Goal: Transaction & Acquisition: Purchase product/service

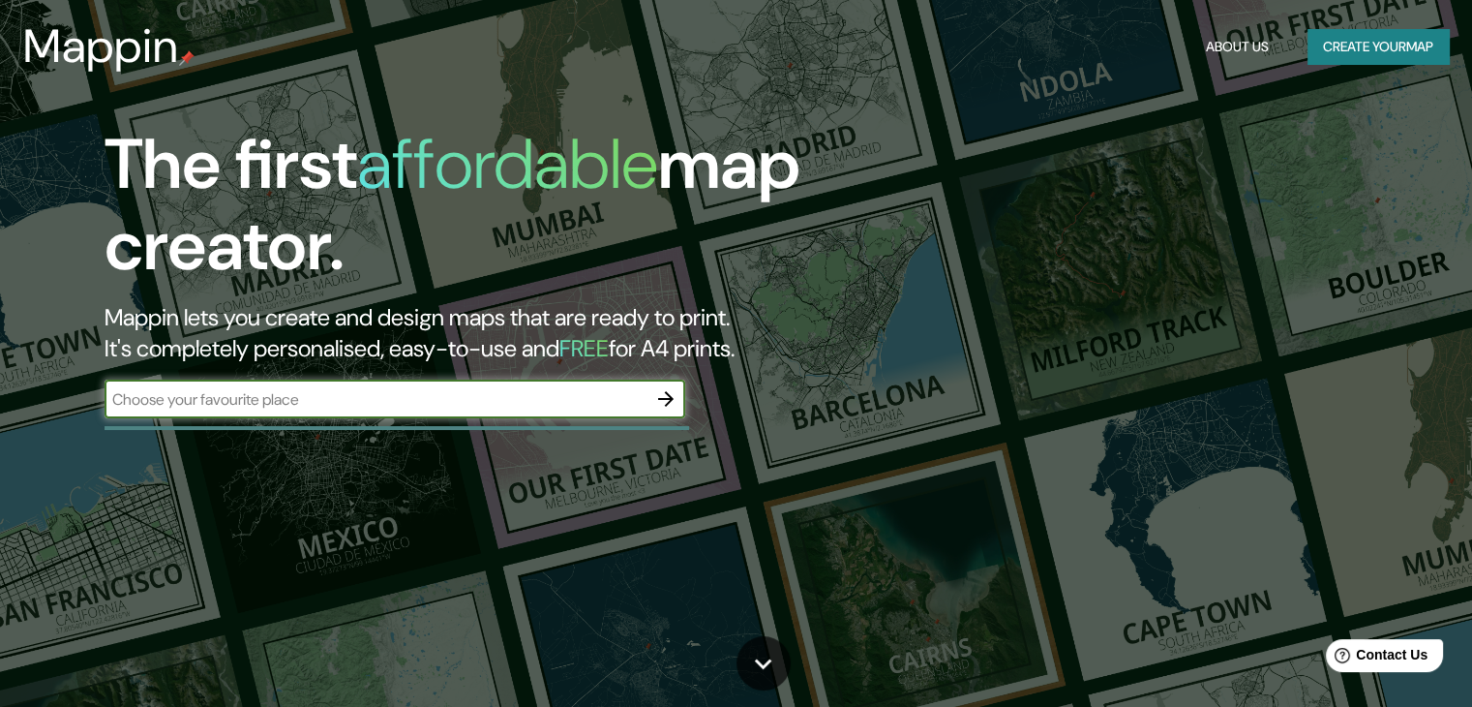
click at [399, 404] on input "text" at bounding box center [376, 399] width 542 height 22
type input "lima"
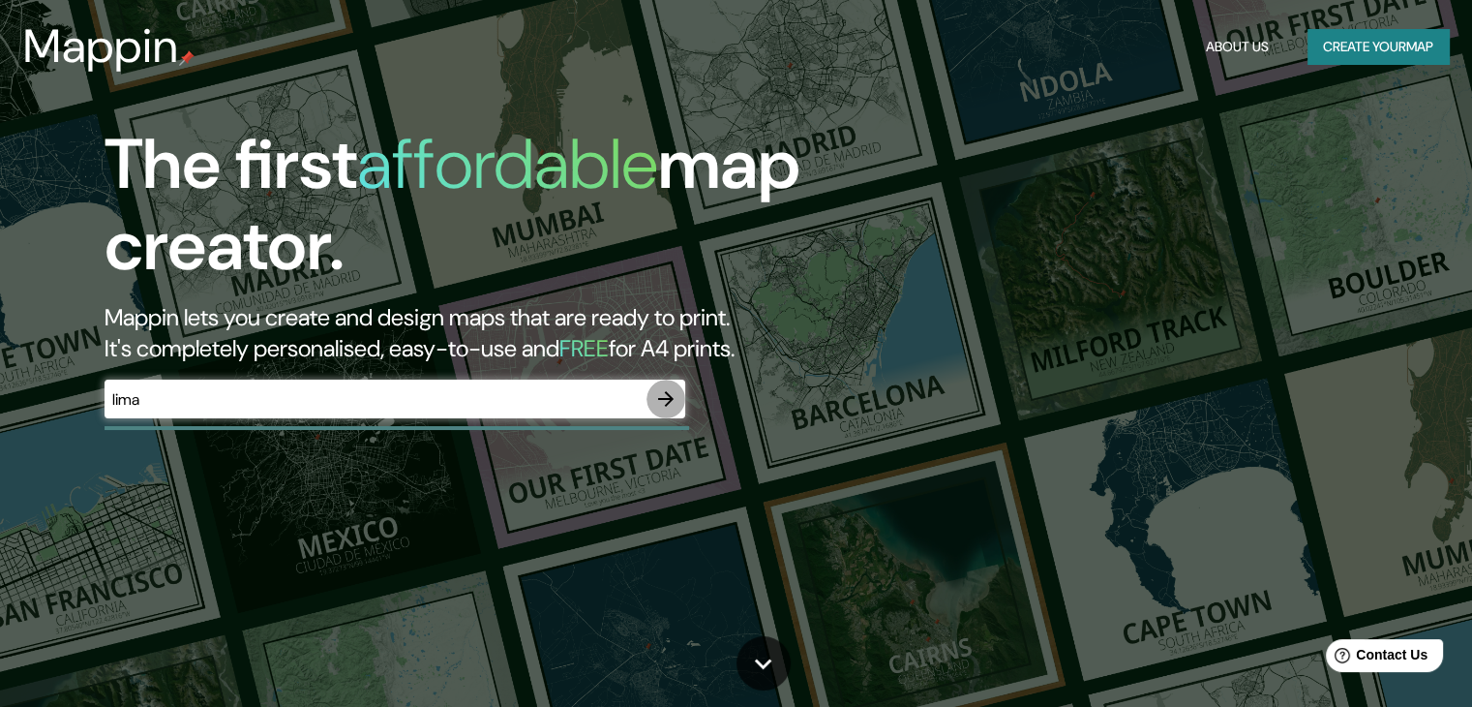
click at [674, 394] on icon "button" at bounding box center [665, 398] width 23 height 23
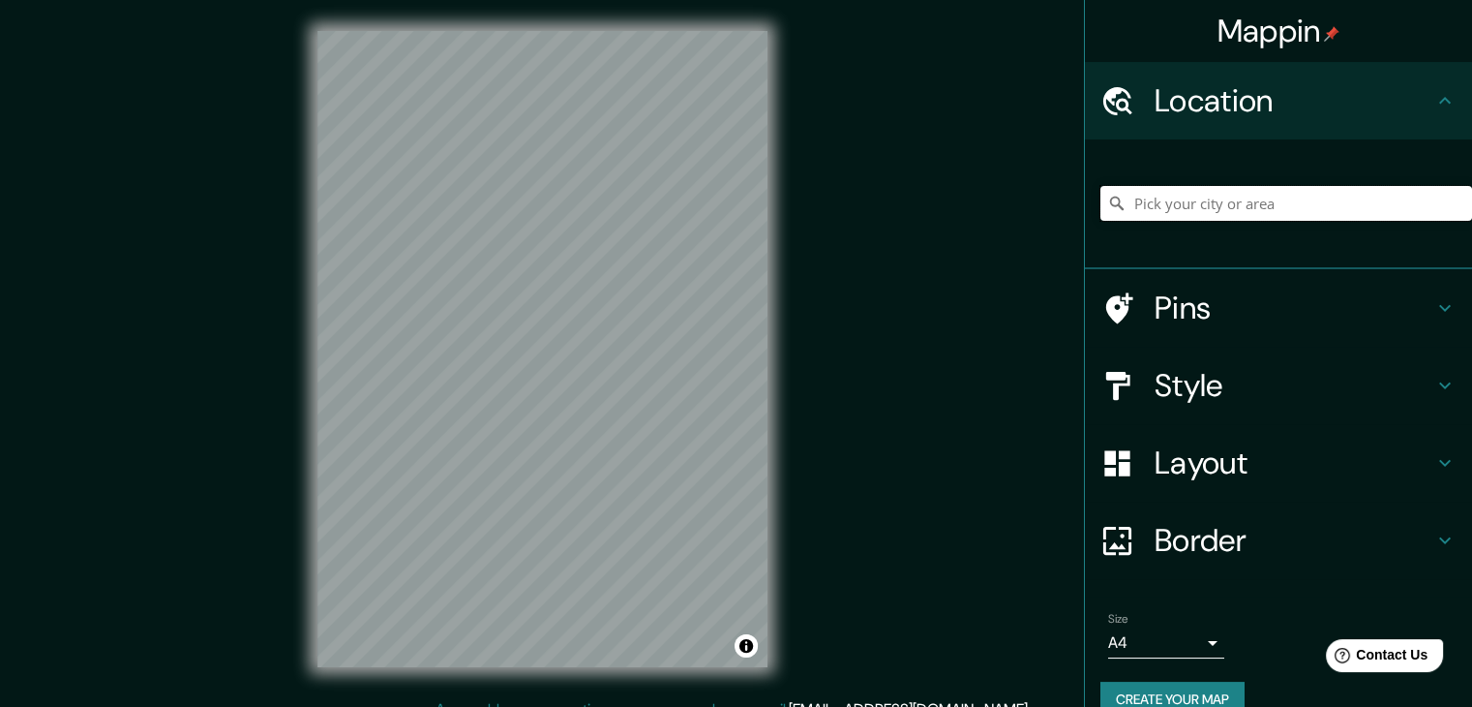
click at [1193, 214] on input "Pick your city or area" at bounding box center [1287, 203] width 372 height 35
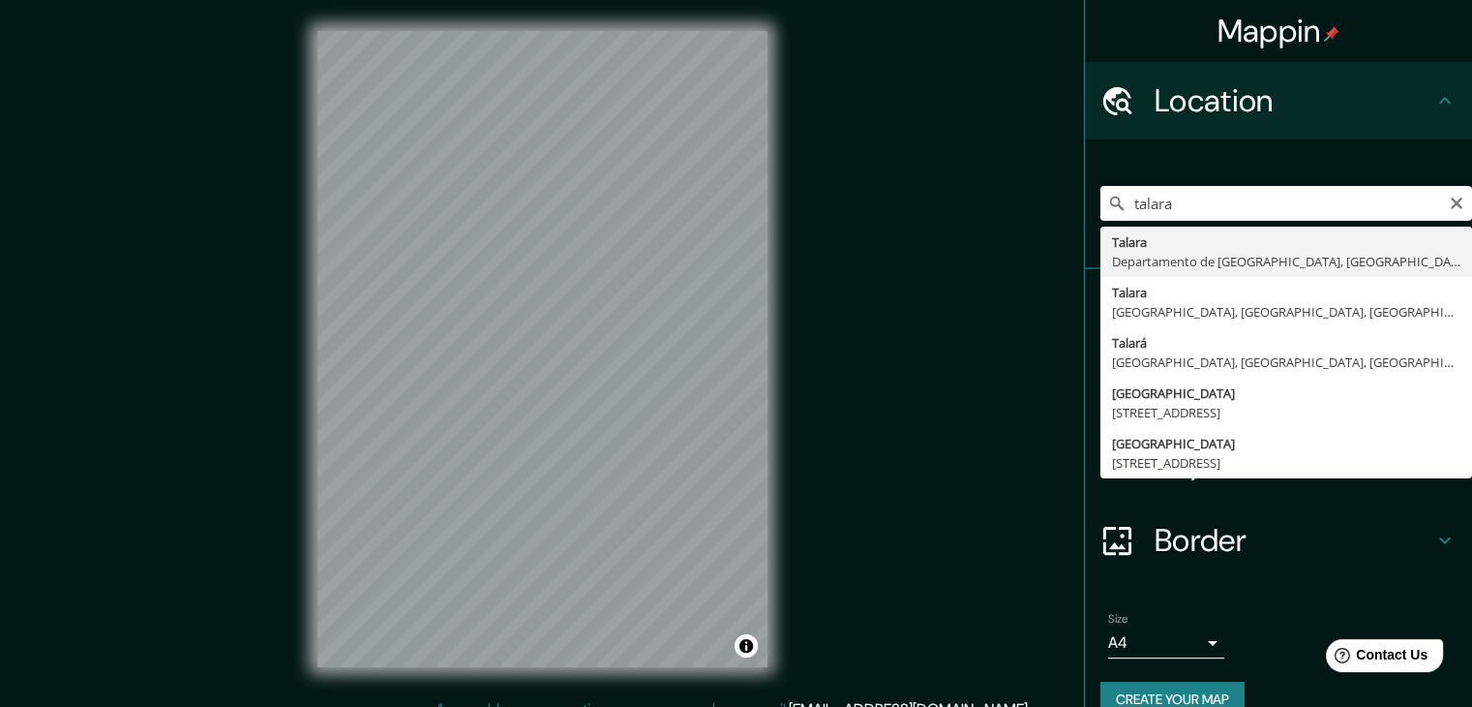
type input "[GEOGRAPHIC_DATA], [GEOGRAPHIC_DATA], [GEOGRAPHIC_DATA]"
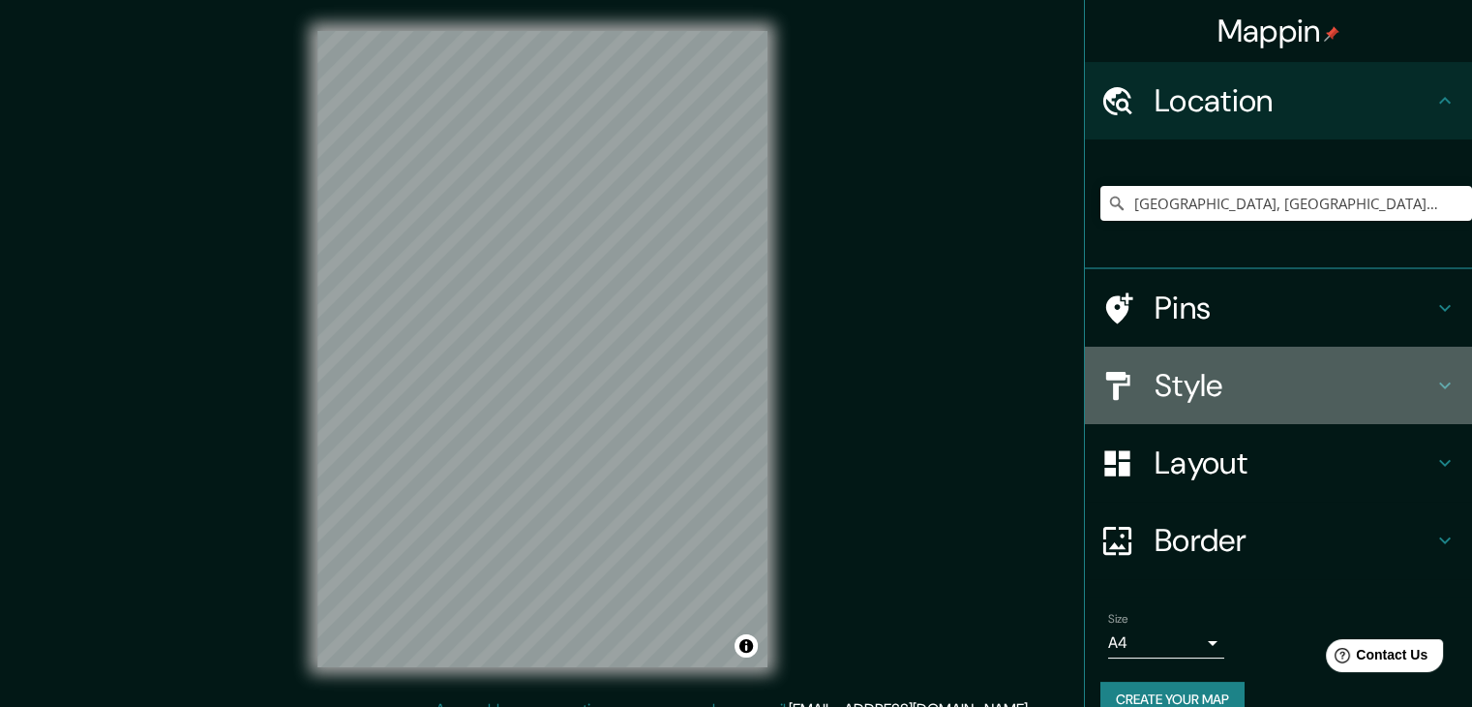
click at [1212, 374] on h4 "Style" at bounding box center [1294, 385] width 279 height 39
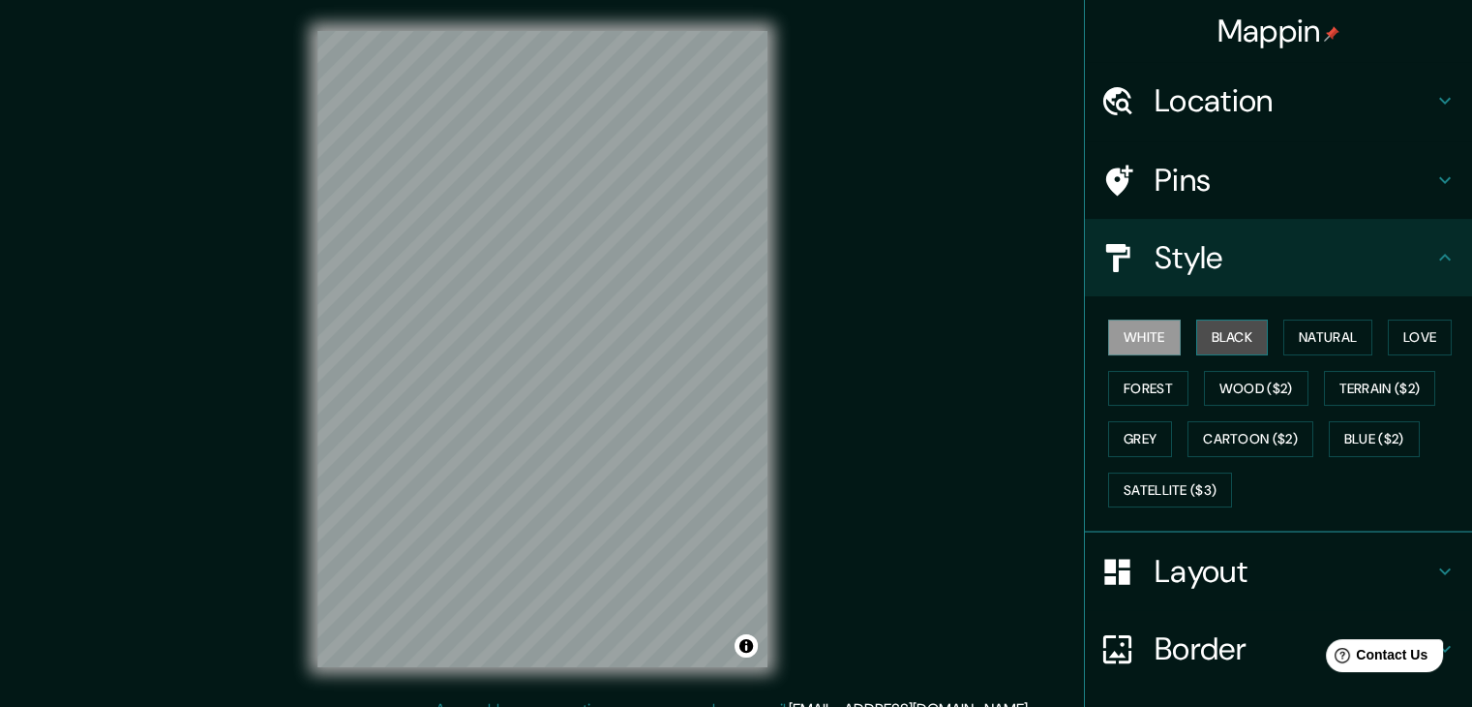
click at [1213, 327] on button "Black" at bounding box center [1233, 337] width 73 height 36
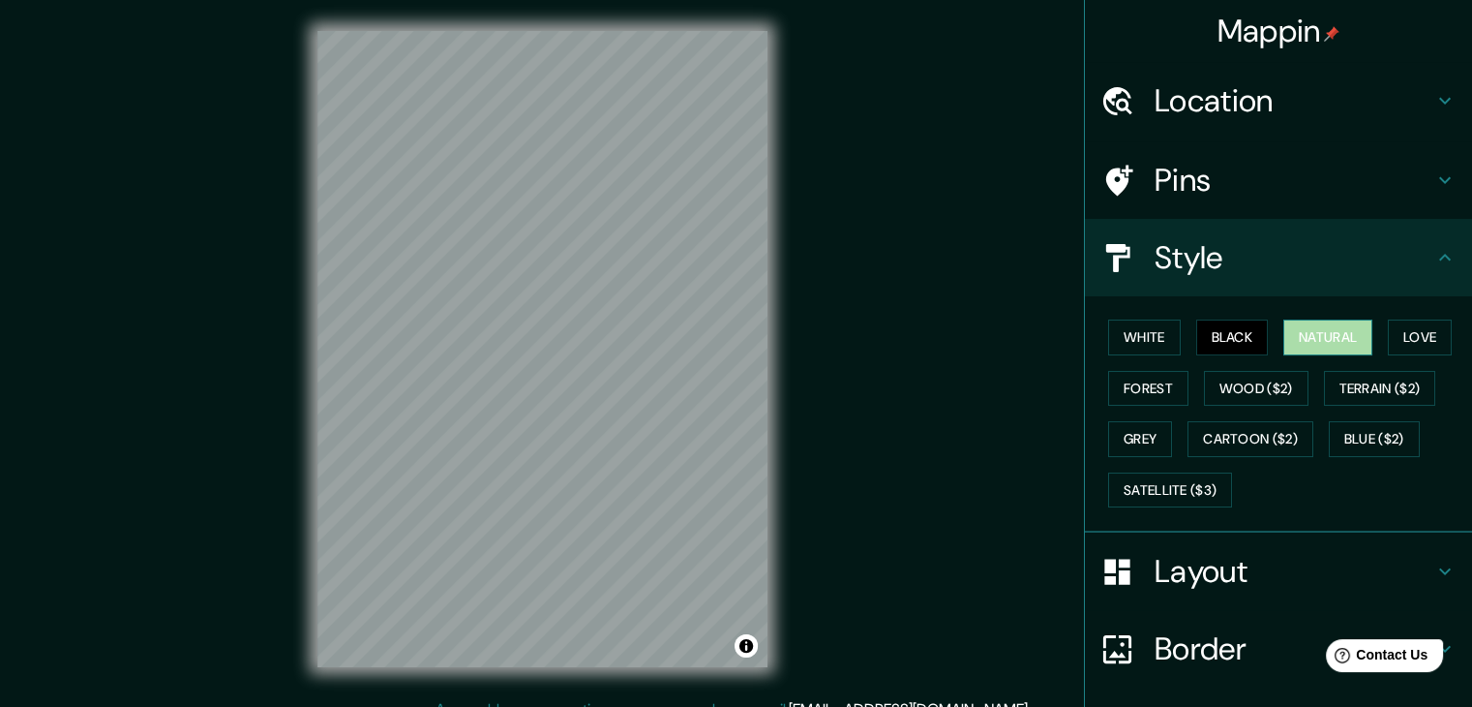
click at [1316, 340] on button "Natural" at bounding box center [1328, 337] width 89 height 36
click at [1388, 332] on button "Love" at bounding box center [1420, 337] width 64 height 36
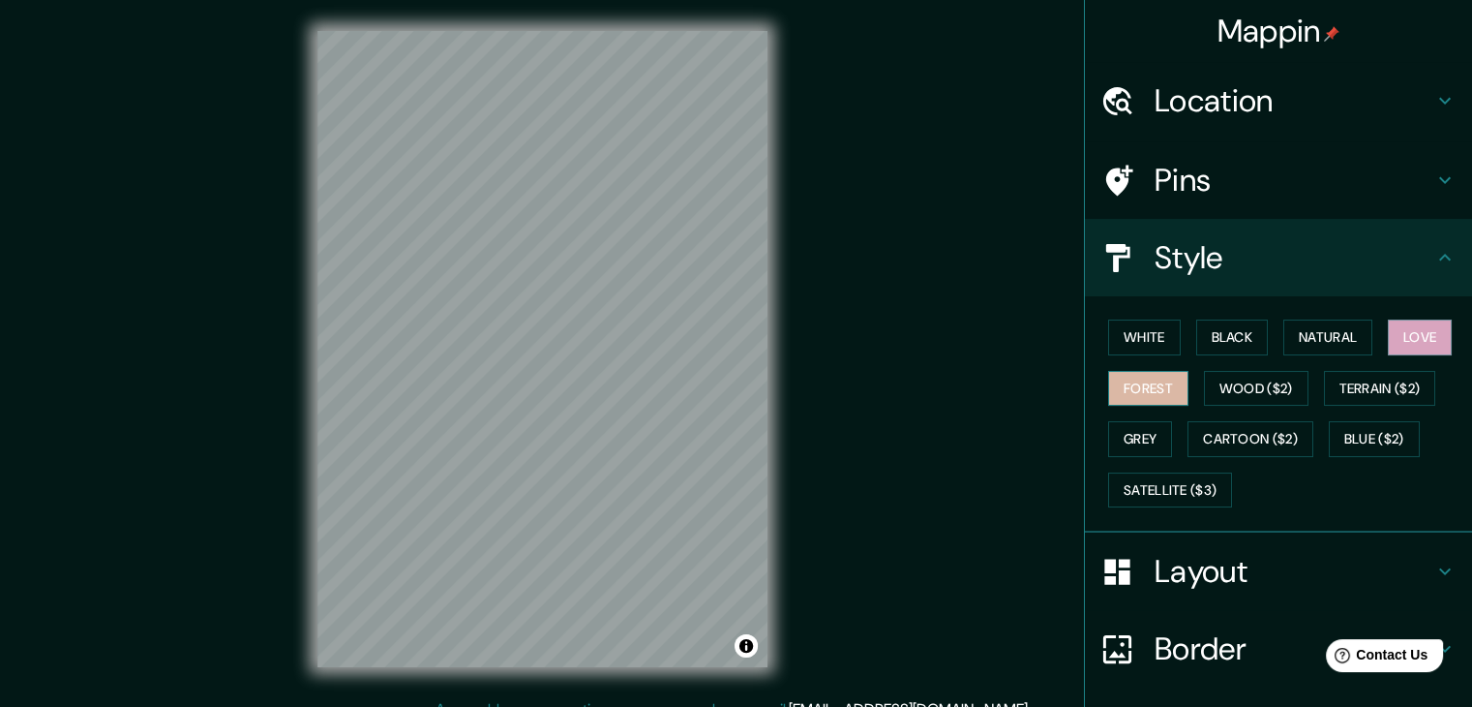
click at [1155, 384] on button "Forest" at bounding box center [1148, 389] width 80 height 36
click at [1155, 349] on button "White" at bounding box center [1144, 337] width 73 height 36
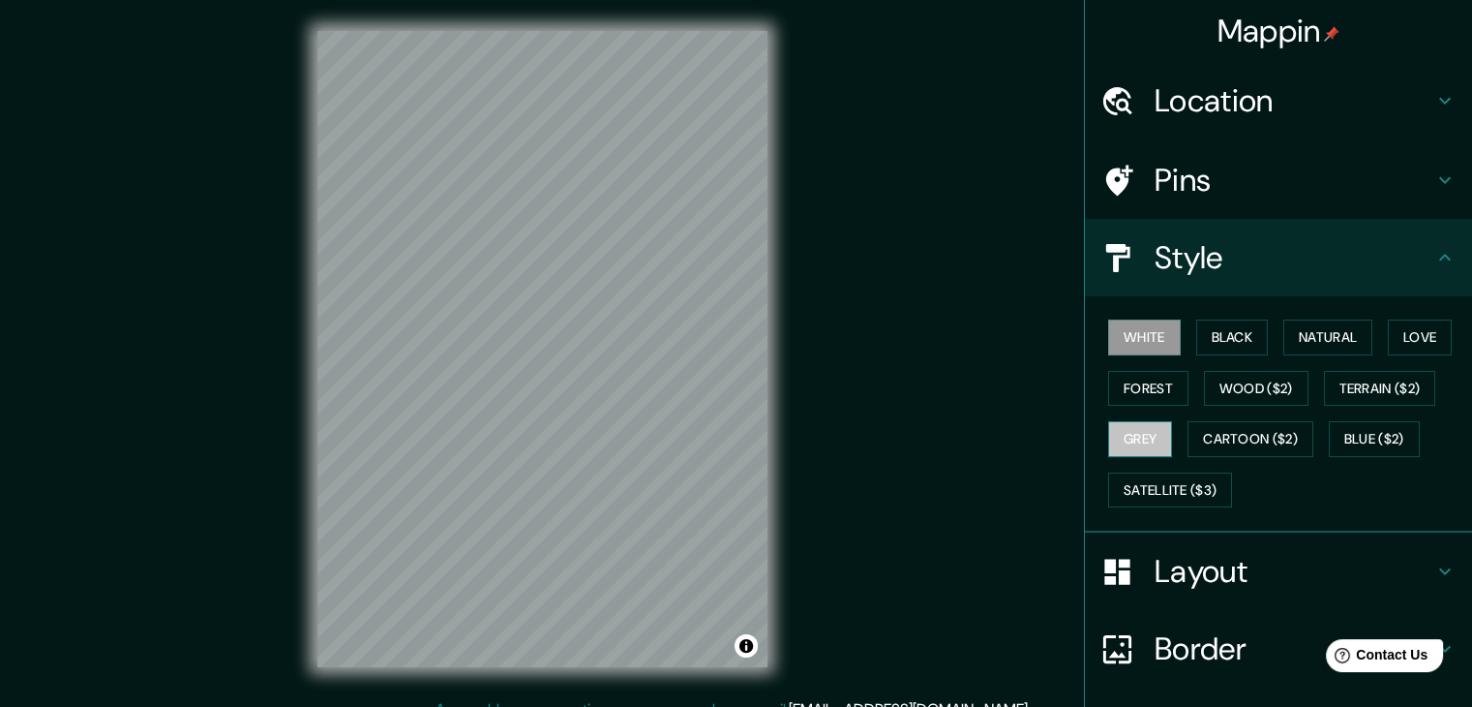
click at [1137, 441] on button "Grey" at bounding box center [1140, 439] width 64 height 36
click at [1126, 439] on button "Grey" at bounding box center [1140, 439] width 64 height 36
click at [1150, 469] on div "White Black Natural Love Forest Wood ($2) Terrain ($2) Grey Cartoon ($2) Blue (…" at bounding box center [1287, 413] width 372 height 203
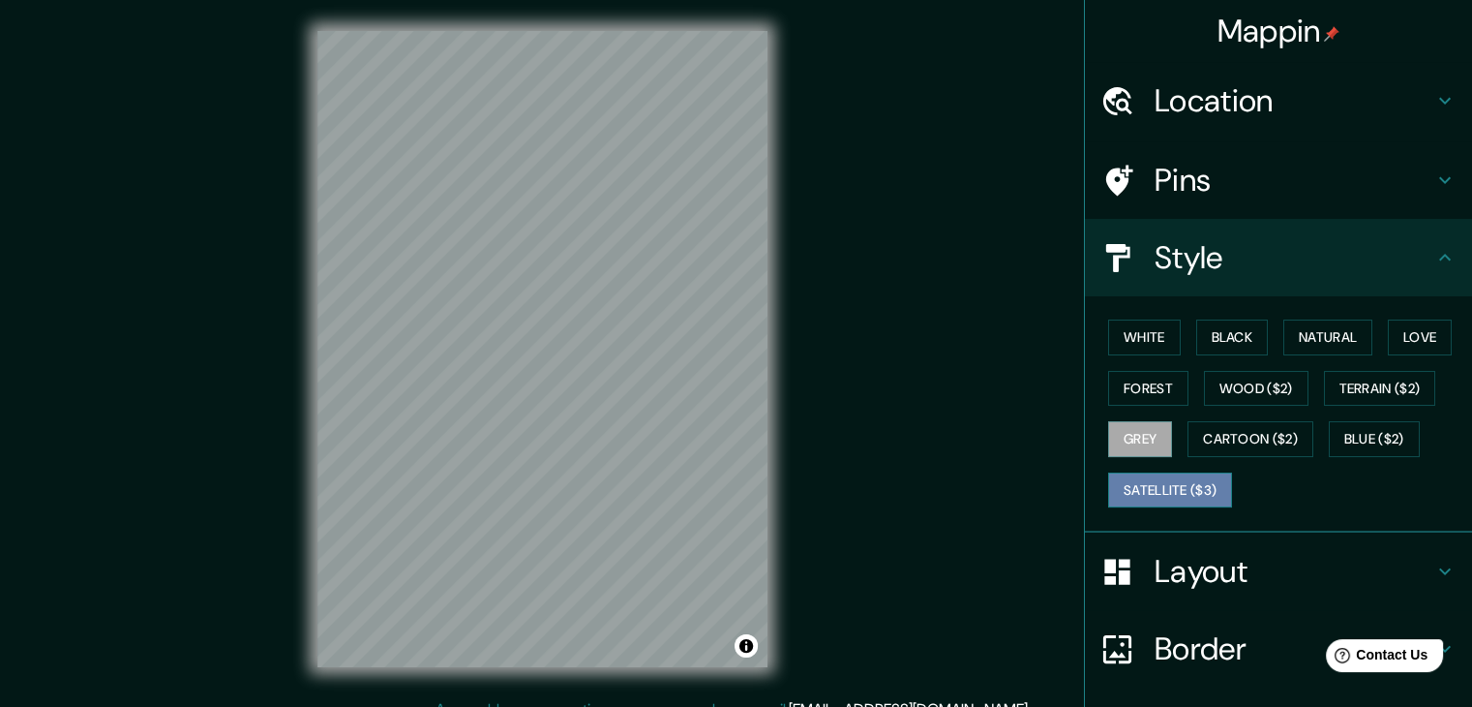
click at [1144, 482] on button "Satellite ($3)" at bounding box center [1170, 490] width 124 height 36
